Goal: Obtain resource: Obtain resource

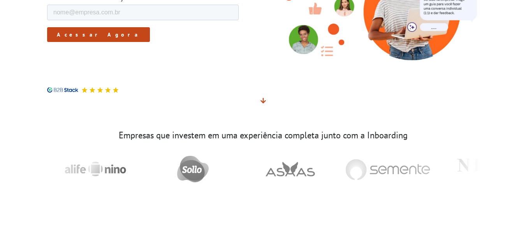
scroll to position [70, 0]
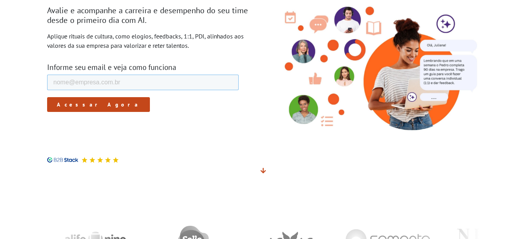
click at [135, 81] on input "E-mail de trabalho *" at bounding box center [142, 83] width 191 height 16
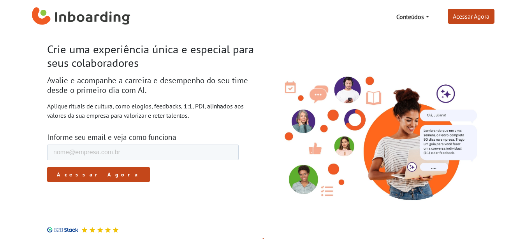
click at [246, 135] on h3 "Informe seu email e veja como funciona" at bounding box center [152, 137] width 210 height 9
click at [204, 154] on input "E-mail de trabalho *" at bounding box center [142, 153] width 191 height 16
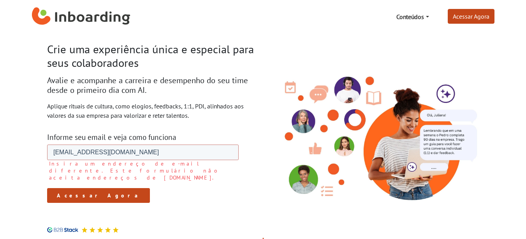
click at [83, 176] on form "E-mail de trabalho * [EMAIL_ADDRESS][DOMAIN_NAME] Insira um endereço de e-mail …" at bounding box center [142, 174] width 191 height 58
click at [155, 153] on input "[EMAIL_ADDRESS][DOMAIN_NAME]" at bounding box center [142, 153] width 191 height 16
drag, startPoint x: 155, startPoint y: 153, endPoint x: 88, endPoint y: 291, distance: 152.6
click html "E-mail de trabalho * [EMAIL_ADDRESS][DOMAIN_NAME] Insira um endereço de e-mail …"
click at [175, 158] on input "[EMAIL_ADDRESS][DOMAIN_NAME]" at bounding box center [142, 153] width 191 height 16
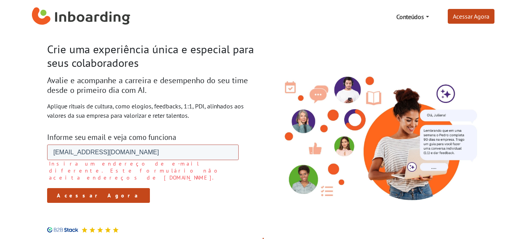
drag, startPoint x: 171, startPoint y: 157, endPoint x: 104, endPoint y: 156, distance: 66.6
click at [104, 156] on input "[EMAIL_ADDRESS][DOMAIN_NAME]" at bounding box center [142, 153] width 191 height 16
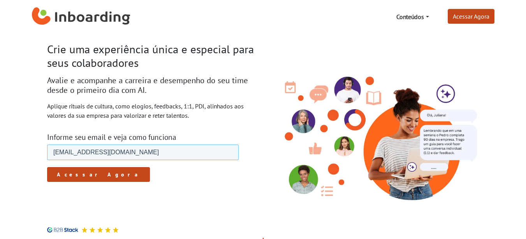
type input "[EMAIL_ADDRESS][DOMAIN_NAME]"
click at [47, 167] on input "Acessar Agora" at bounding box center [98, 174] width 103 height 15
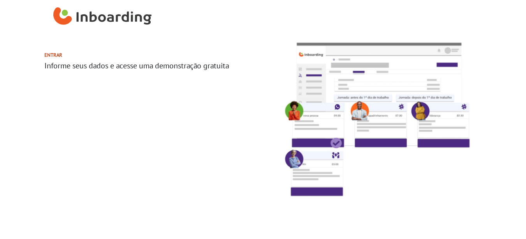
select select "BR"
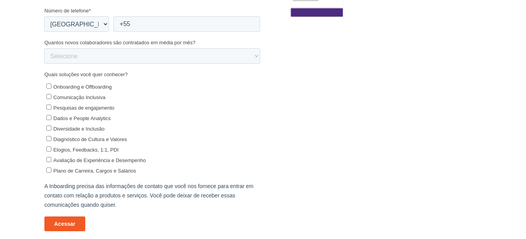
scroll to position [160, 0]
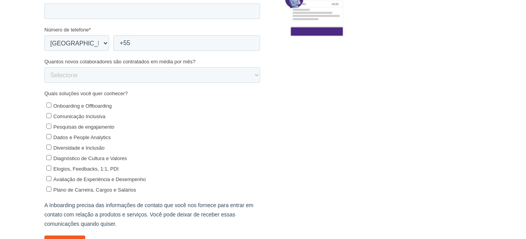
click at [48, 118] on input "Comunicação Inclusiva" at bounding box center [48, 116] width 5 height 5
checkbox input "false"
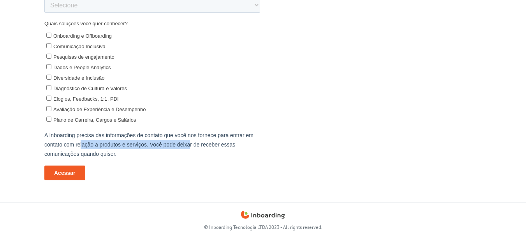
drag, startPoint x: 80, startPoint y: 146, endPoint x: 207, endPoint y: 144, distance: 127.7
click at [197, 144] on p "A Inboarding precisa das informações de contato que você nos fornece para entra…" at bounding box center [152, 145] width 216 height 28
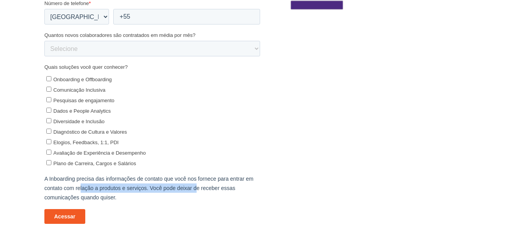
scroll to position [160, 0]
